Goal: Find specific page/section: Find specific page/section

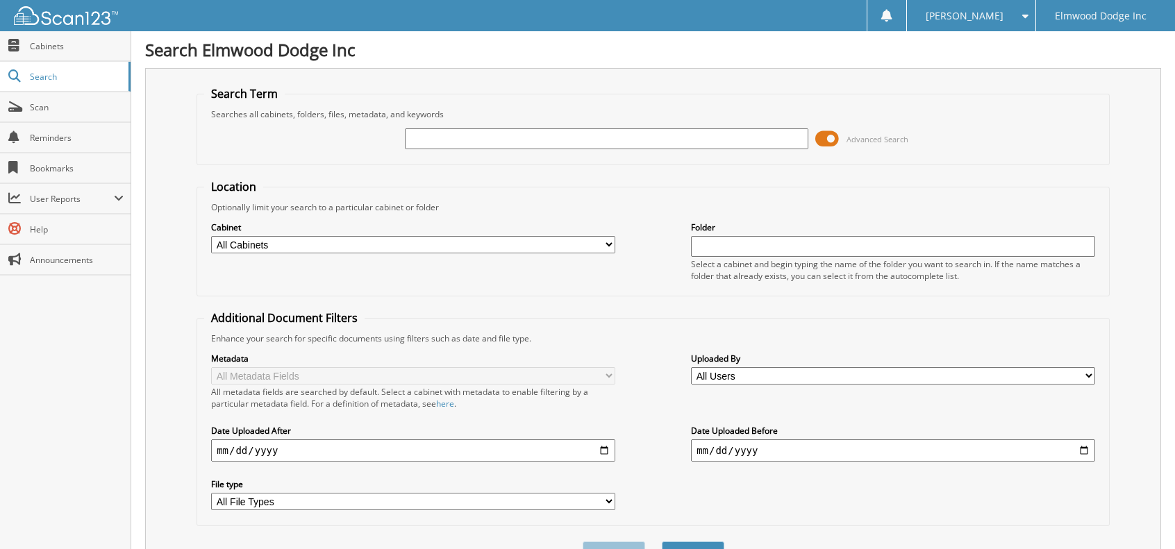
click at [610, 242] on select "All Cabinets 2021 CAR DEALS 2022 CAR DEALS 2023 CAR DEALS 2024 CAR DEALS CAR DE…" at bounding box center [413, 244] width 404 height 17
select select "4169"
click at [211, 236] on select "All Cabinets 2021 CAR DEALS 2022 CAR DEALS 2023 CAR DEALS 2024 CAR DEALS CAR DE…" at bounding box center [413, 244] width 404 height 17
click at [464, 135] on input "text" at bounding box center [607, 139] width 404 height 21
type input "395387"
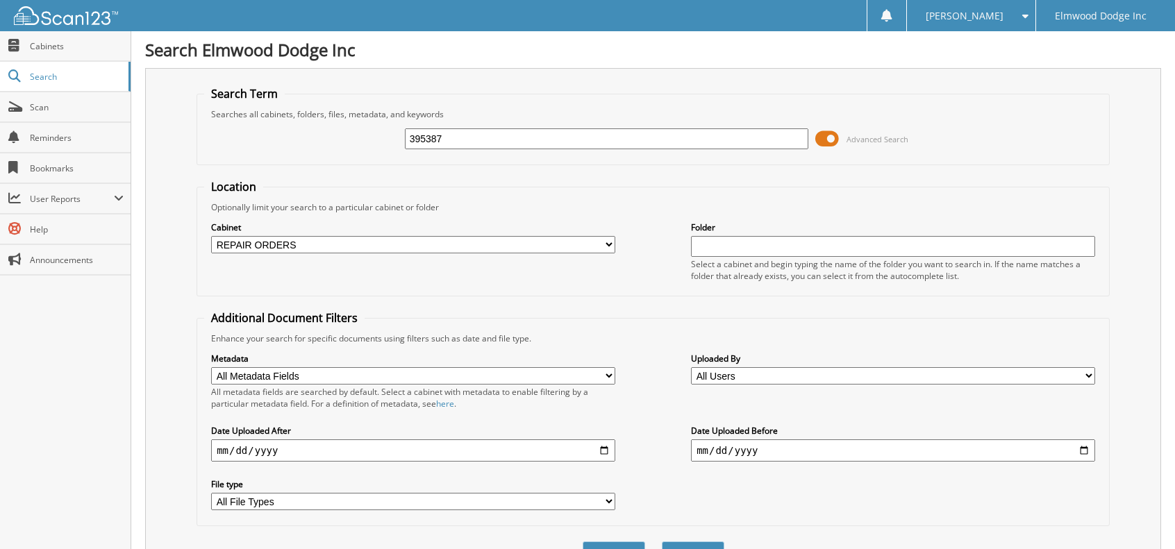
click at [662, 542] on button "Search" at bounding box center [693, 555] width 63 height 26
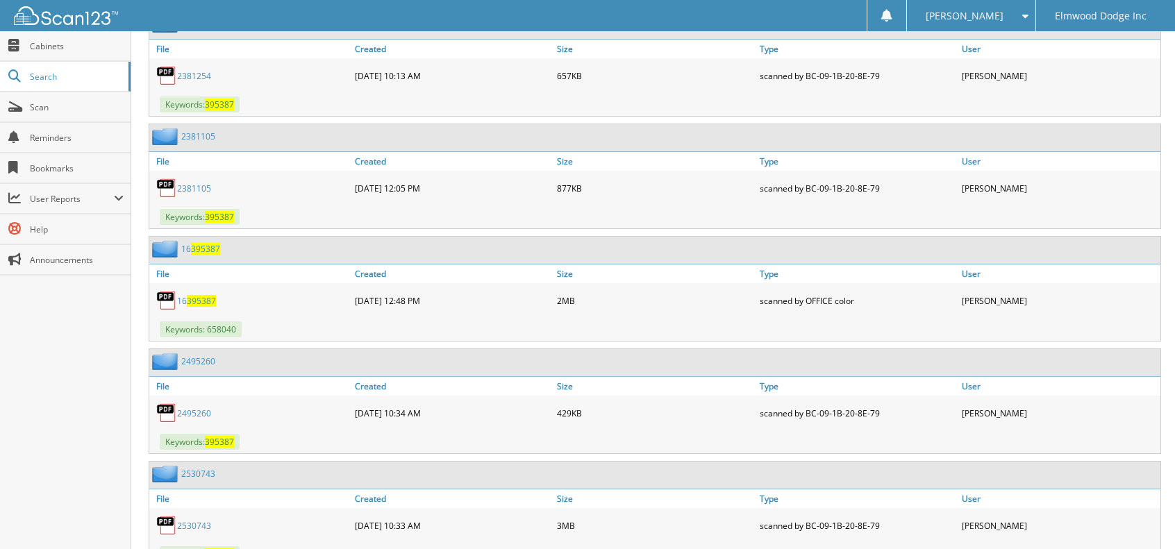
scroll to position [728, 0]
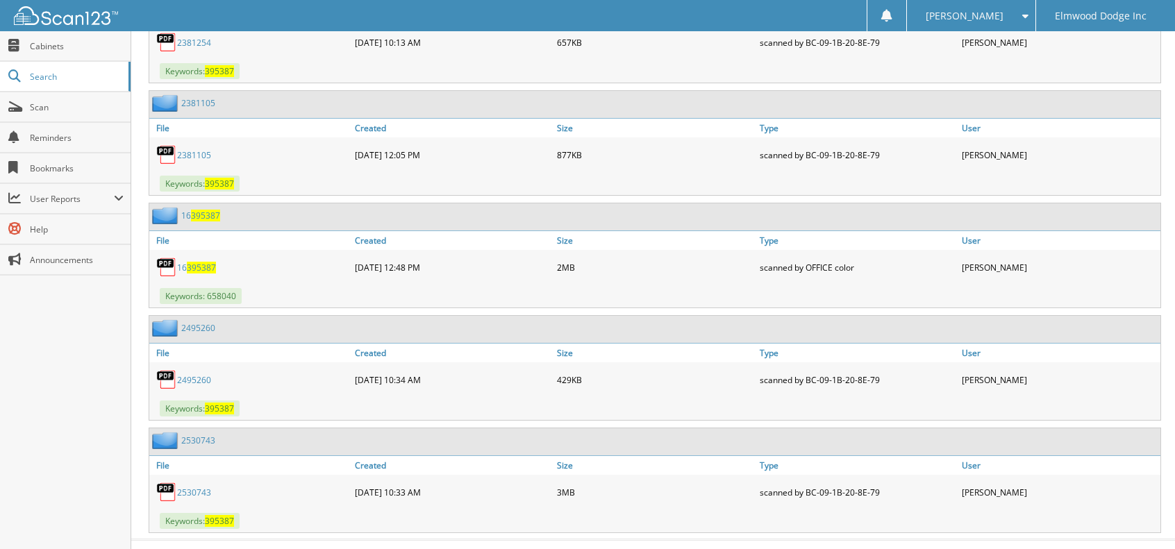
click at [203, 366] on div "2495260" at bounding box center [250, 380] width 202 height 28
click at [201, 374] on link "2495260" at bounding box center [194, 380] width 34 height 12
click at [26, 40] on link "Cabinets" at bounding box center [65, 46] width 131 height 30
